Goal: Transaction & Acquisition: Purchase product/service

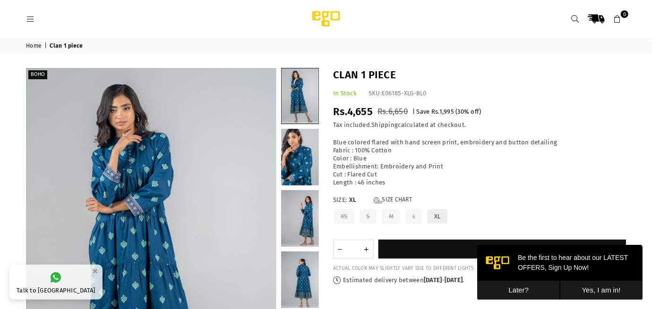
scroll to position [294, 0]
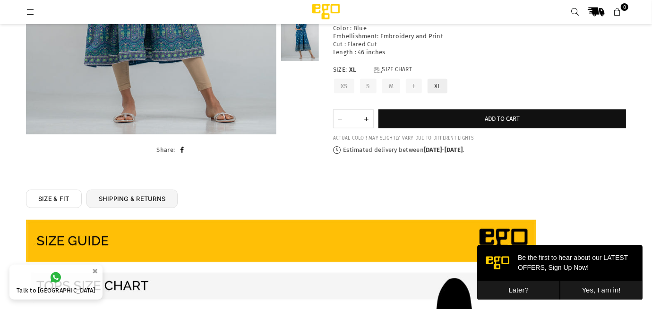
click at [472, 284] on button "Later?" at bounding box center [518, 290] width 83 height 19
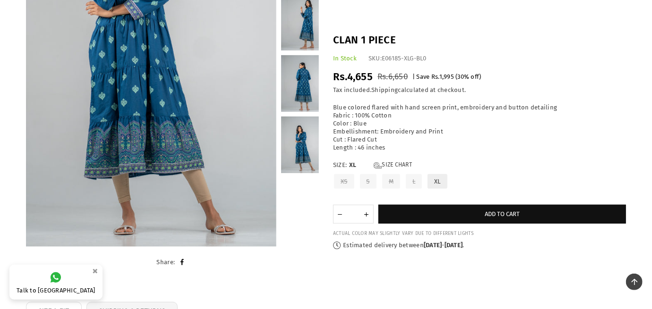
scroll to position [0, 0]
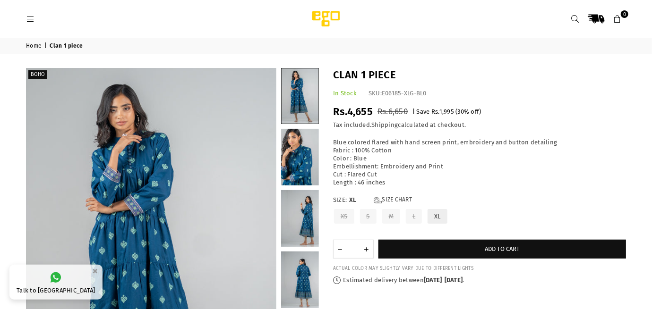
click at [25, 22] on header "Ego .st0 { fill: #000000; } 0" at bounding box center [326, 19] width 614 height 38
click at [33, 18] on icon at bounding box center [30, 19] width 9 height 9
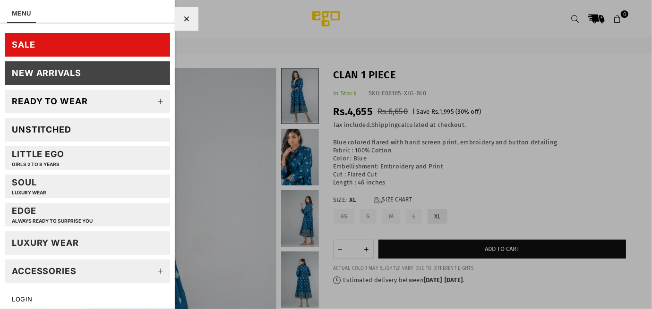
click at [114, 38] on link "SALE" at bounding box center [87, 45] width 165 height 24
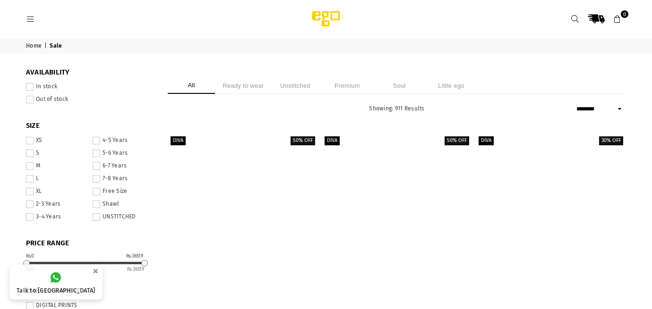
select select "******"
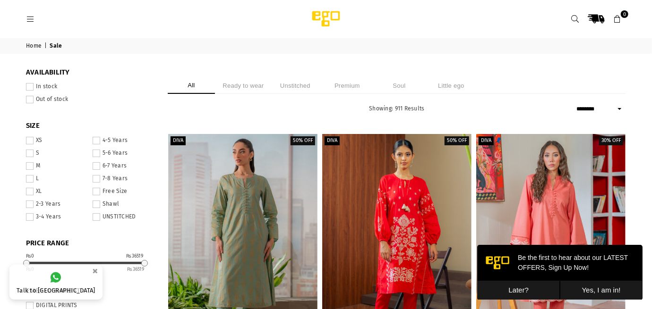
click at [518, 288] on button "Later?" at bounding box center [518, 290] width 83 height 19
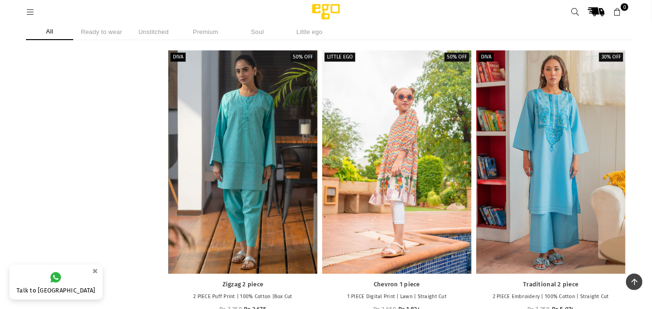
scroll to position [647, 0]
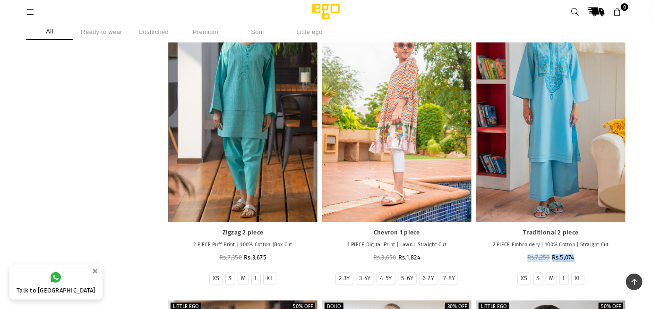
scroll to position [703, 0]
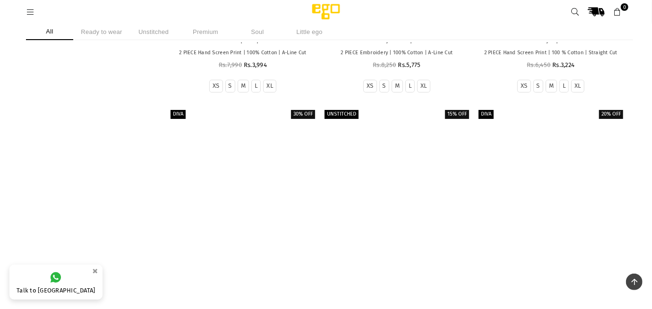
scroll to position [10848, 0]
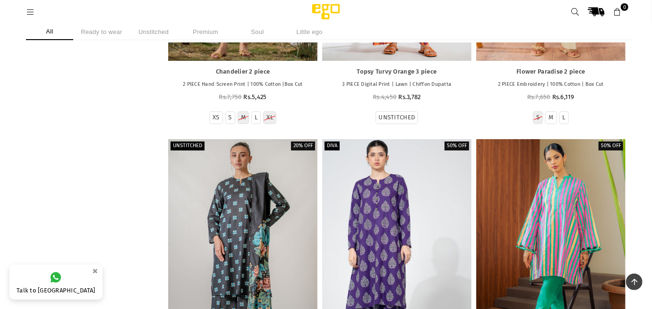
click at [29, 14] on icon at bounding box center [30, 12] width 9 height 9
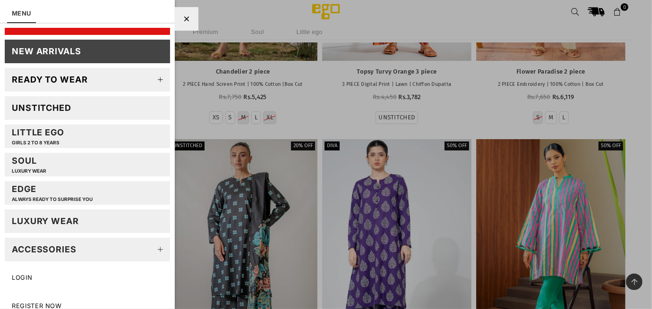
scroll to position [28, 0]
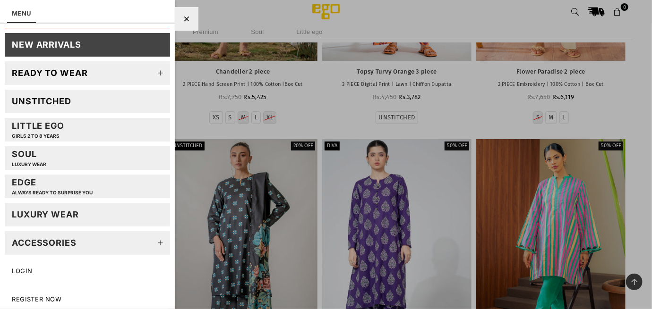
click at [127, 242] on link "Accessories" at bounding box center [87, 244] width 165 height 24
click at [156, 239] on icon at bounding box center [160, 243] width 19 height 19
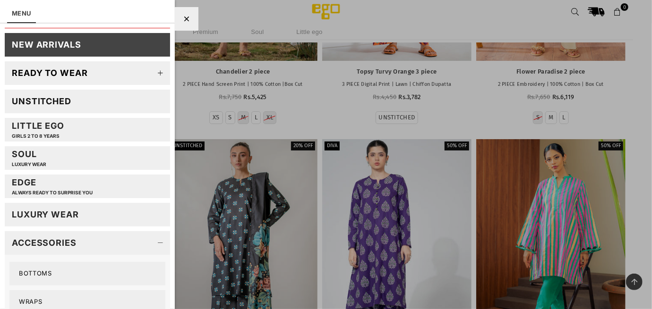
scroll to position [116, 0]
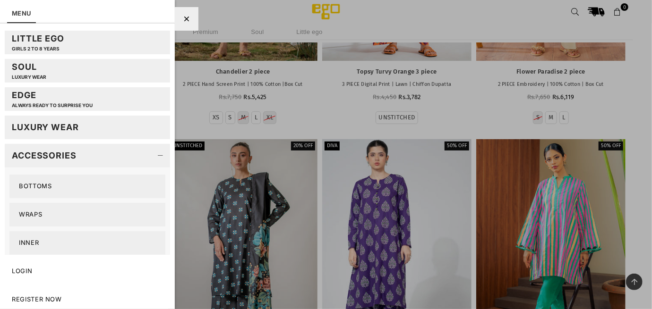
click at [114, 216] on link "Wraps" at bounding box center [87, 215] width 156 height 24
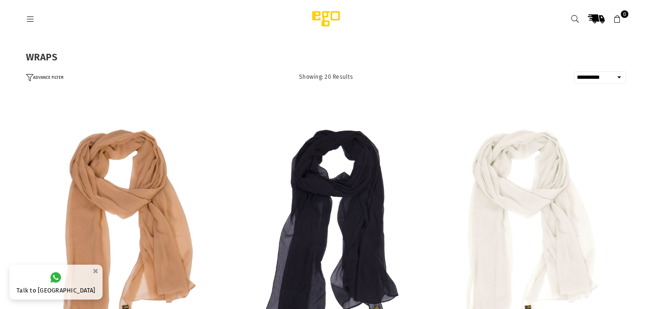
select select "**********"
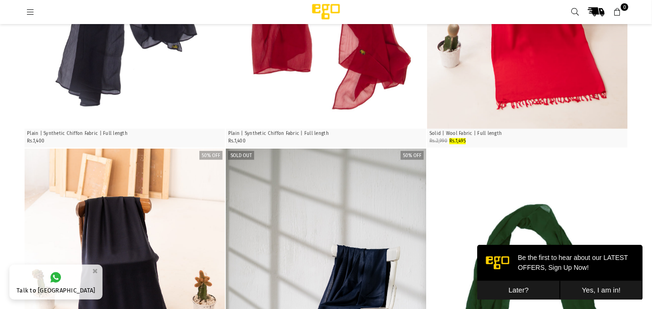
scroll to position [836, 0]
